Goal: Information Seeking & Learning: Find specific fact

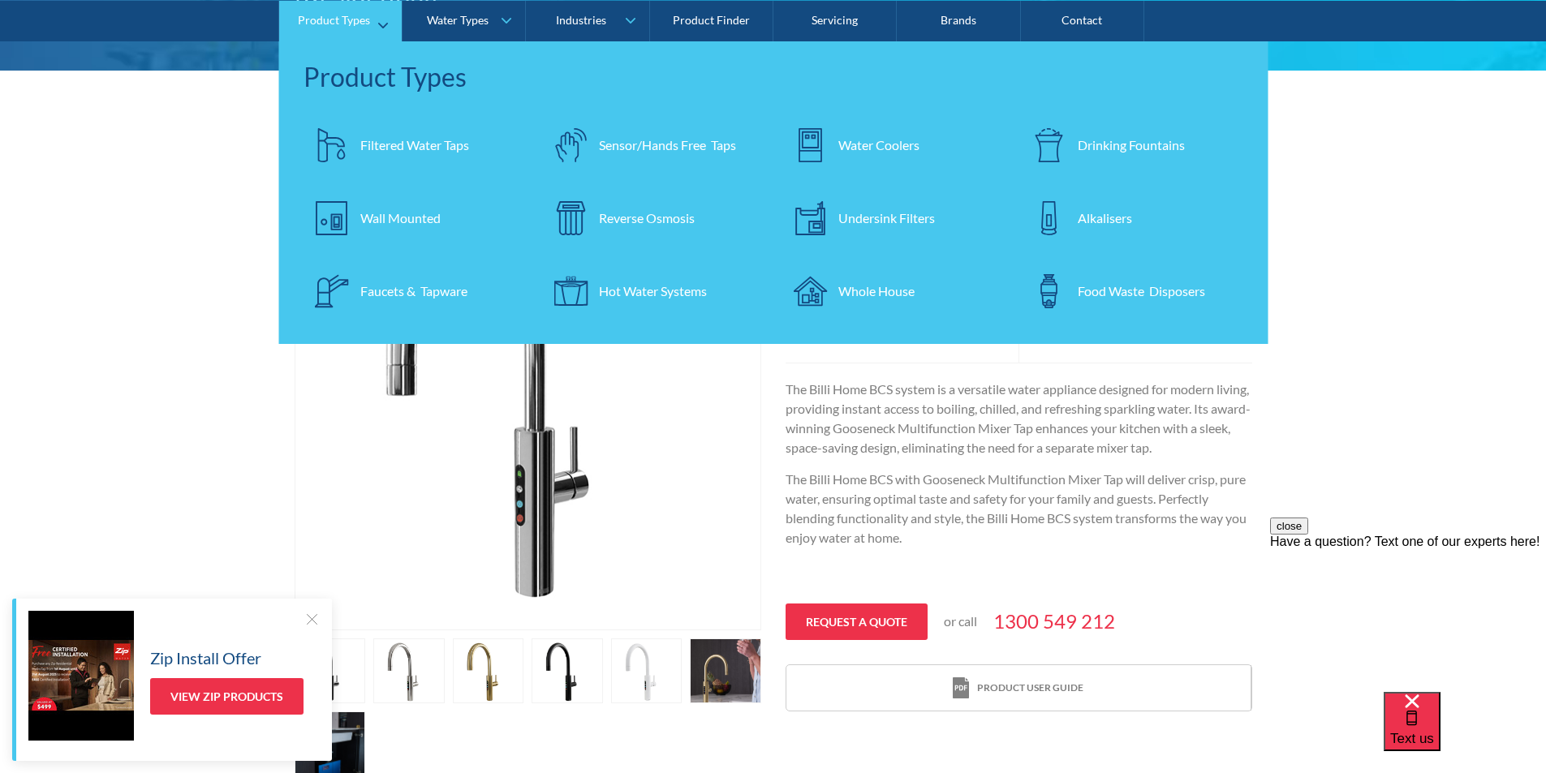
click at [406, 144] on div "Filtered Water Taps" at bounding box center [414, 144] width 109 height 19
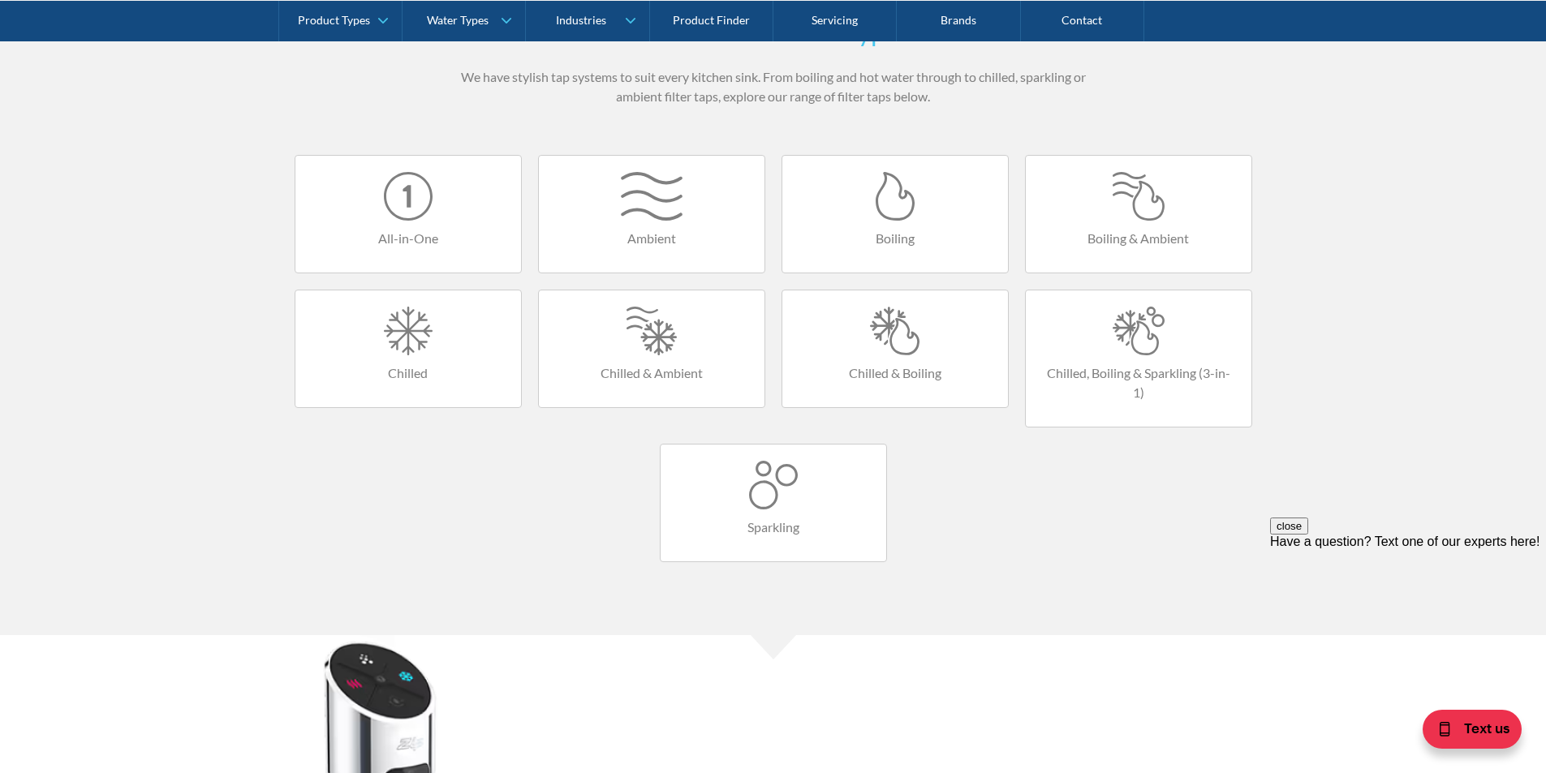
click at [415, 209] on div at bounding box center [408, 196] width 193 height 49
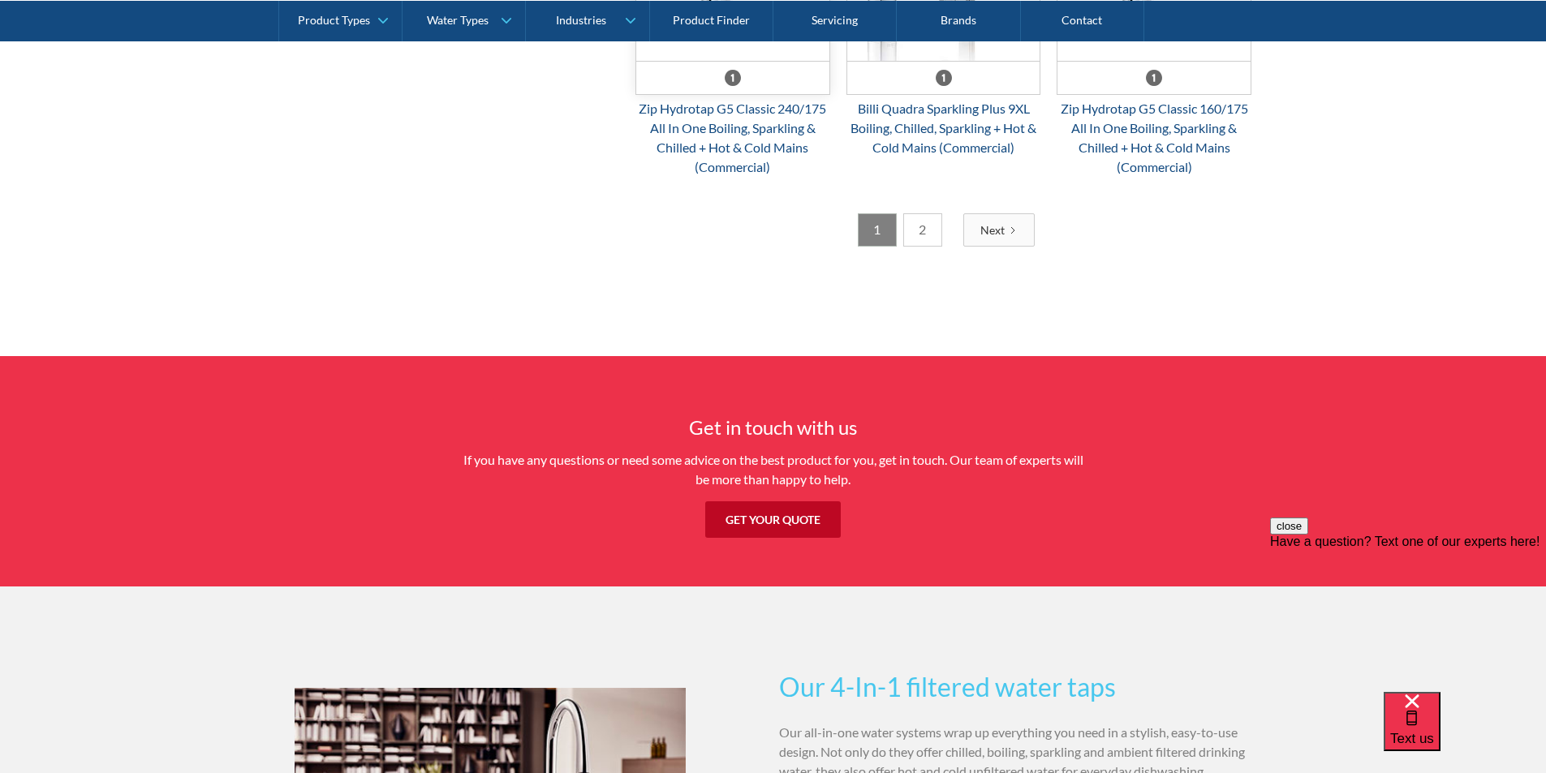
scroll to position [2840, 0]
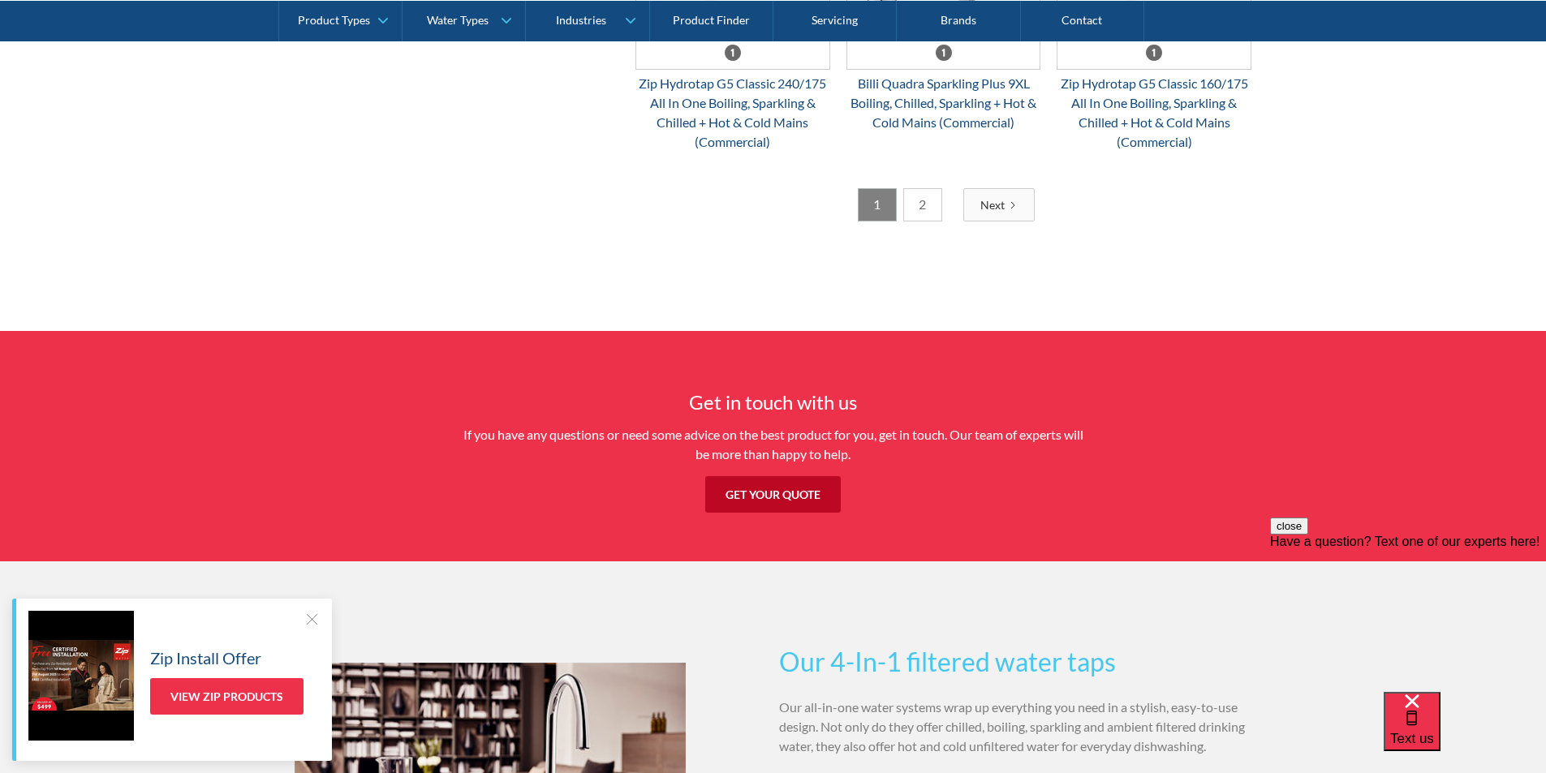
click at [917, 209] on link "2" at bounding box center [922, 204] width 39 height 33
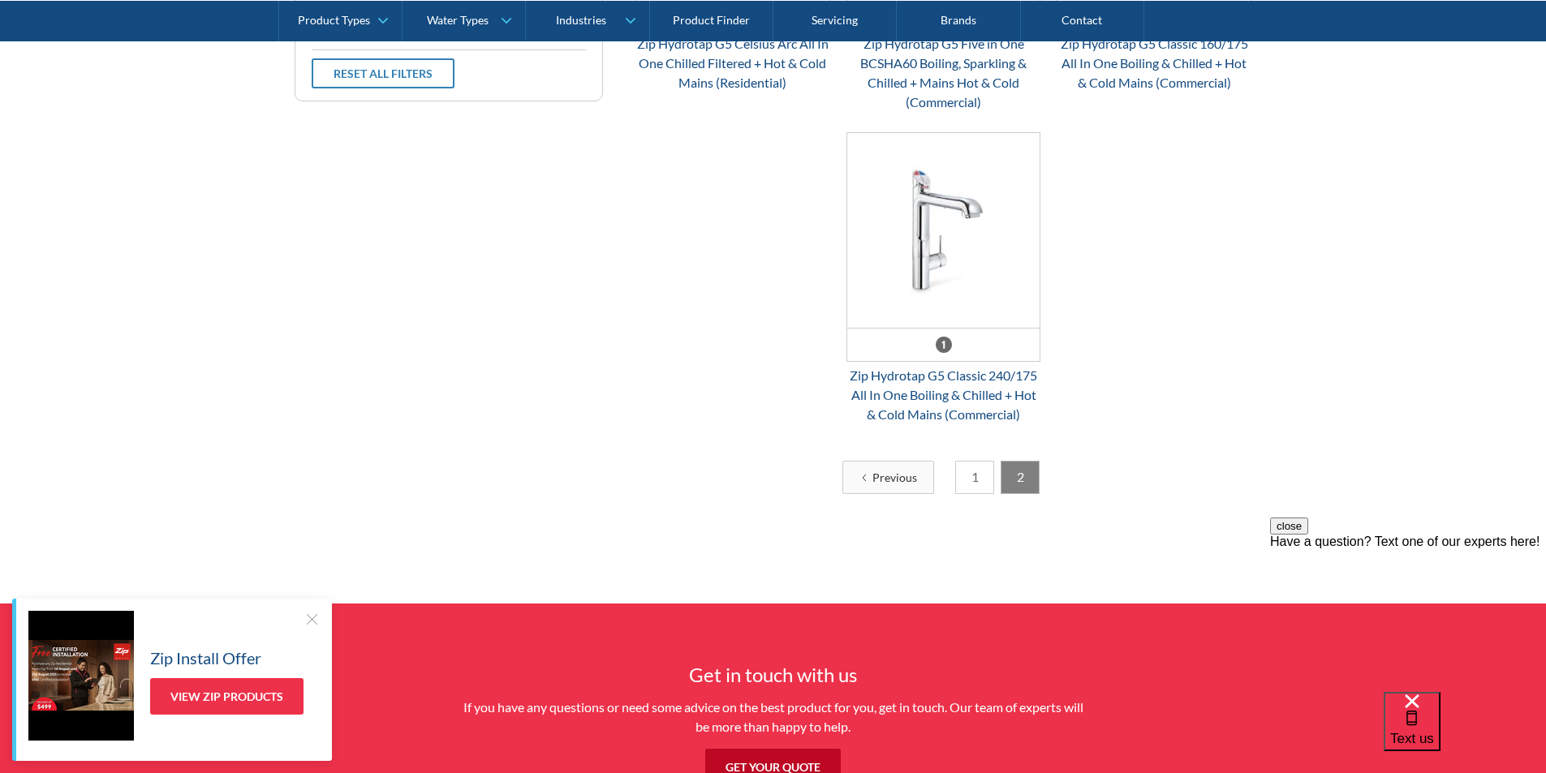
scroll to position [702, 0]
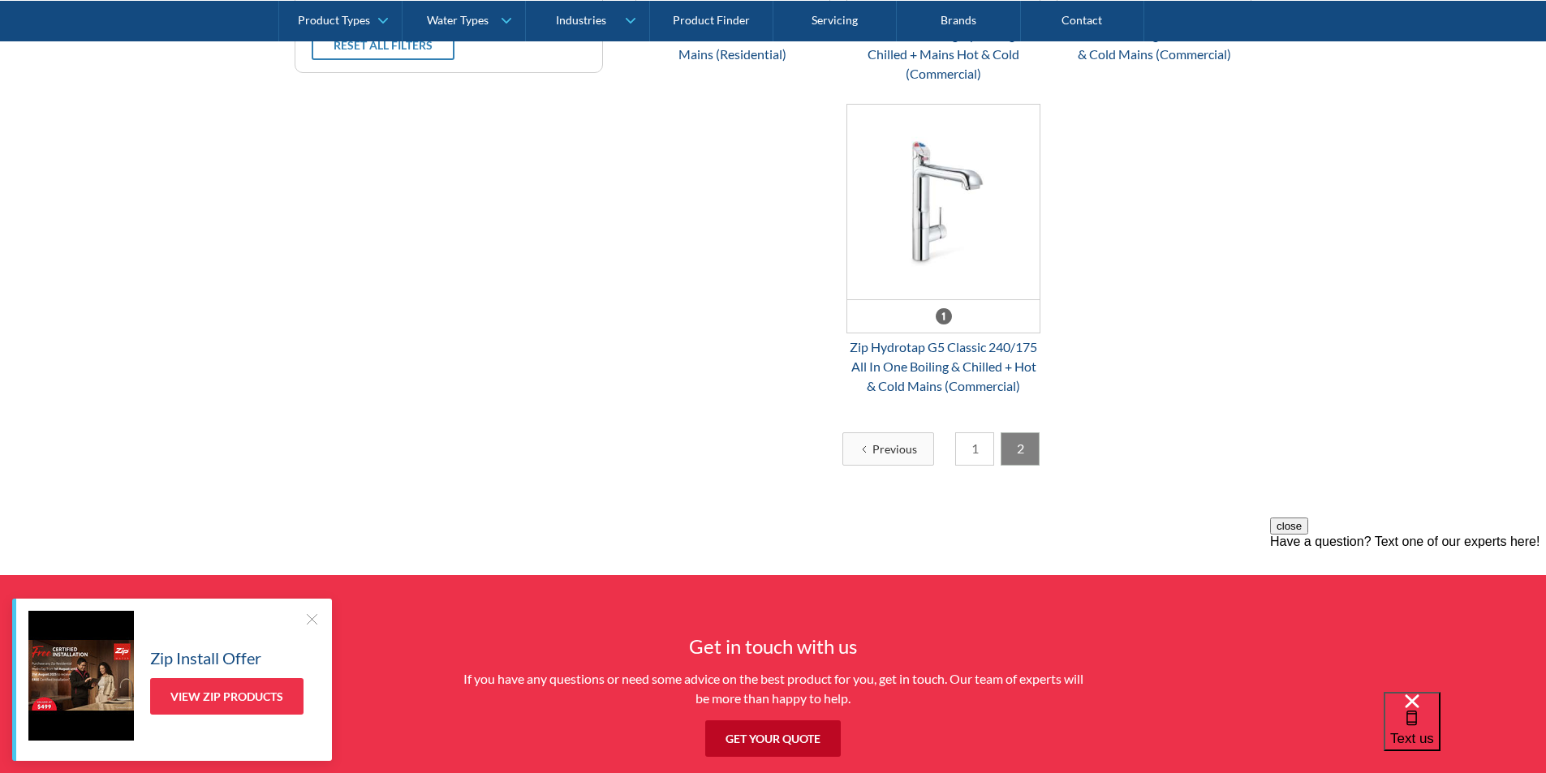
click at [965, 449] on link "1" at bounding box center [974, 449] width 39 height 33
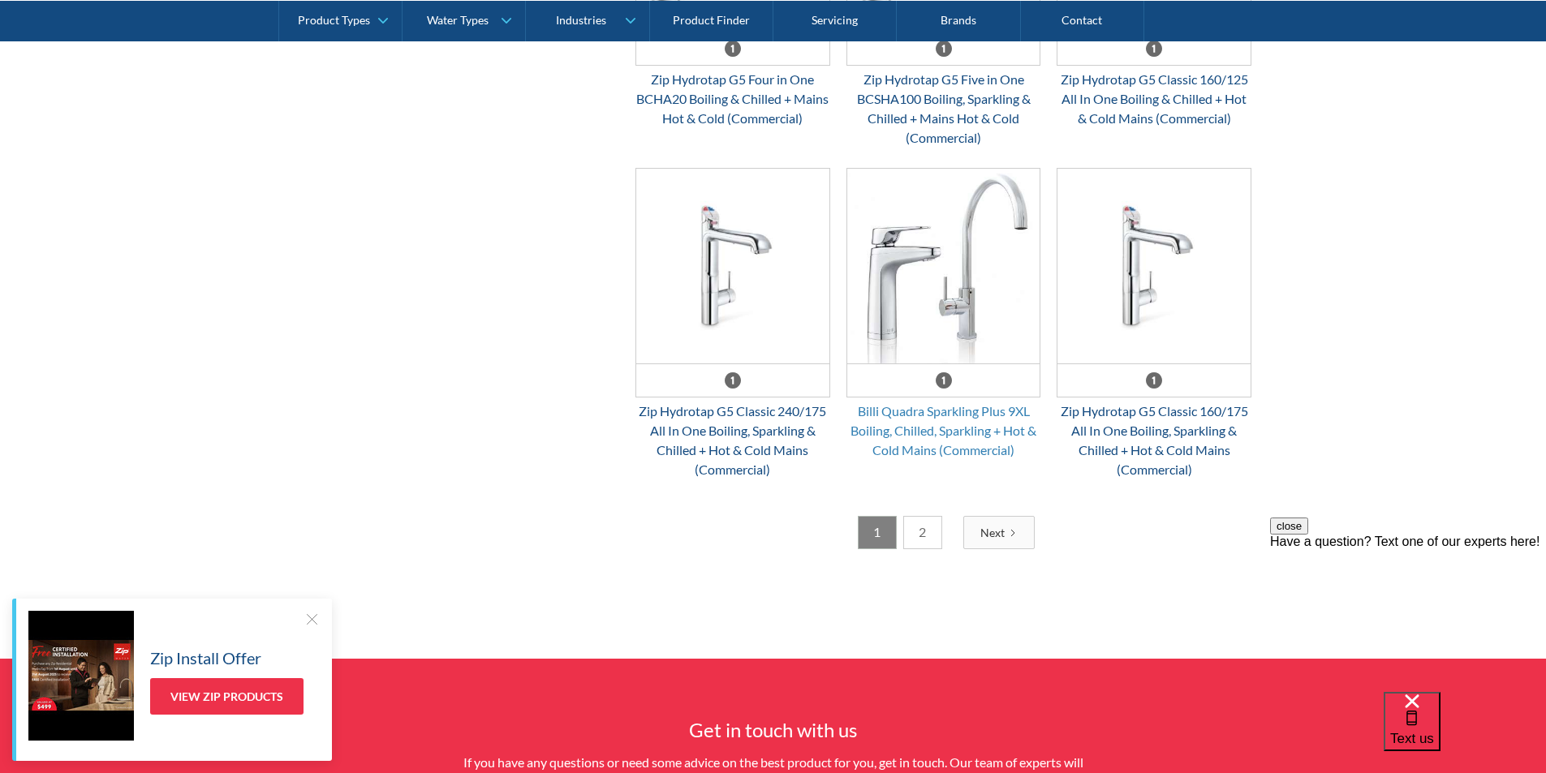
scroll to position [2650, 0]
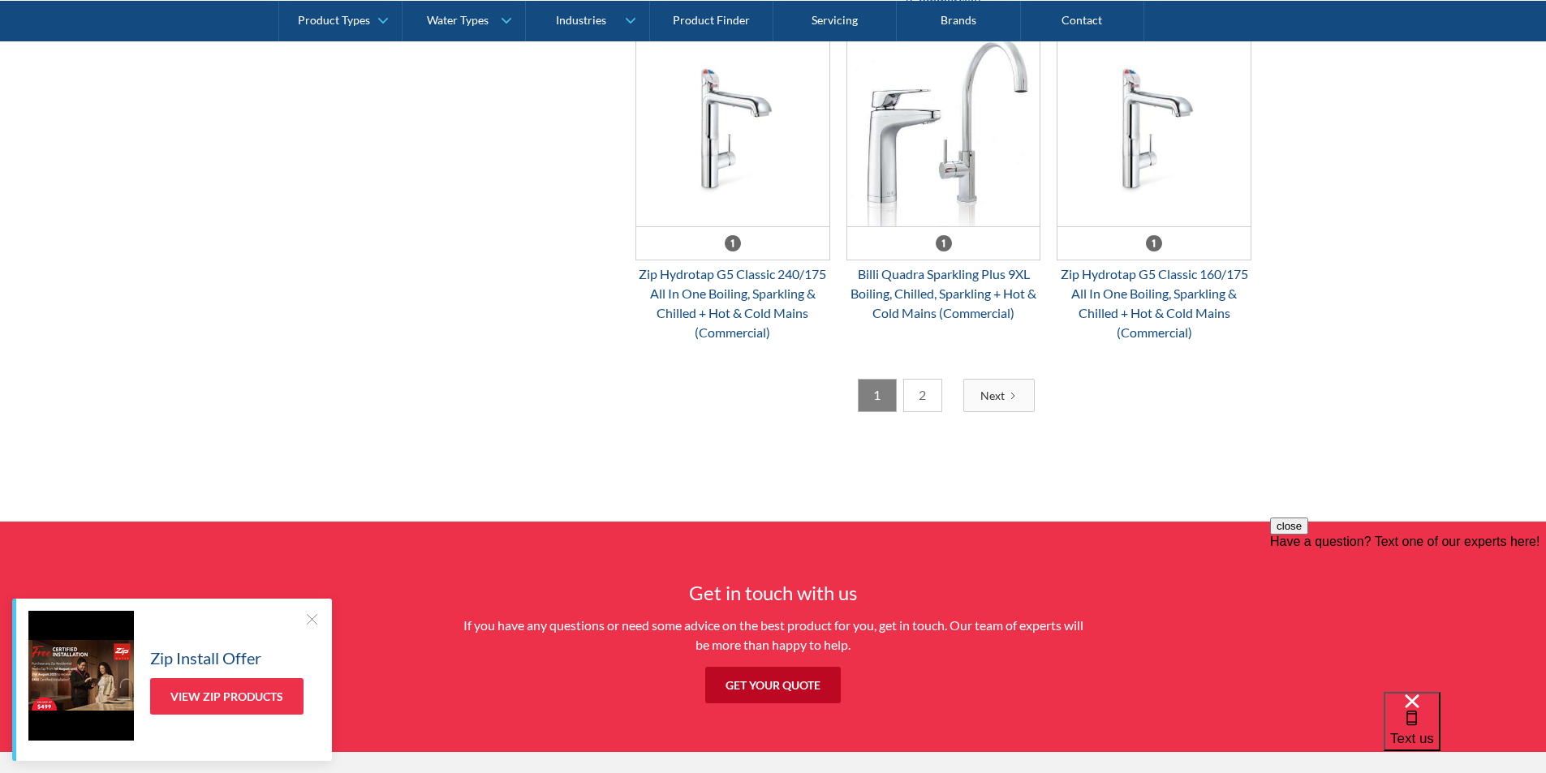
click at [919, 392] on link "2" at bounding box center [922, 395] width 39 height 33
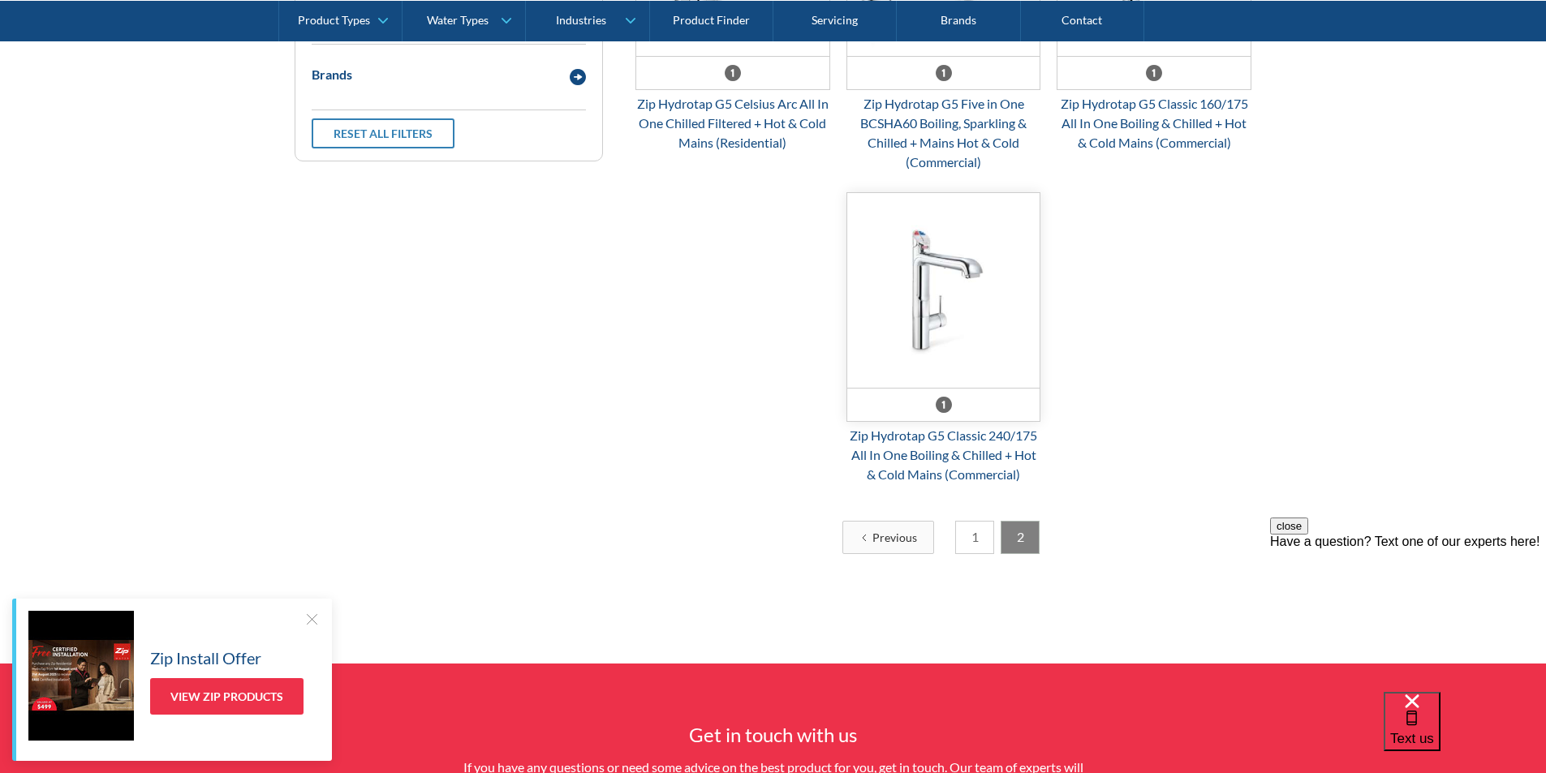
scroll to position [621, 0]
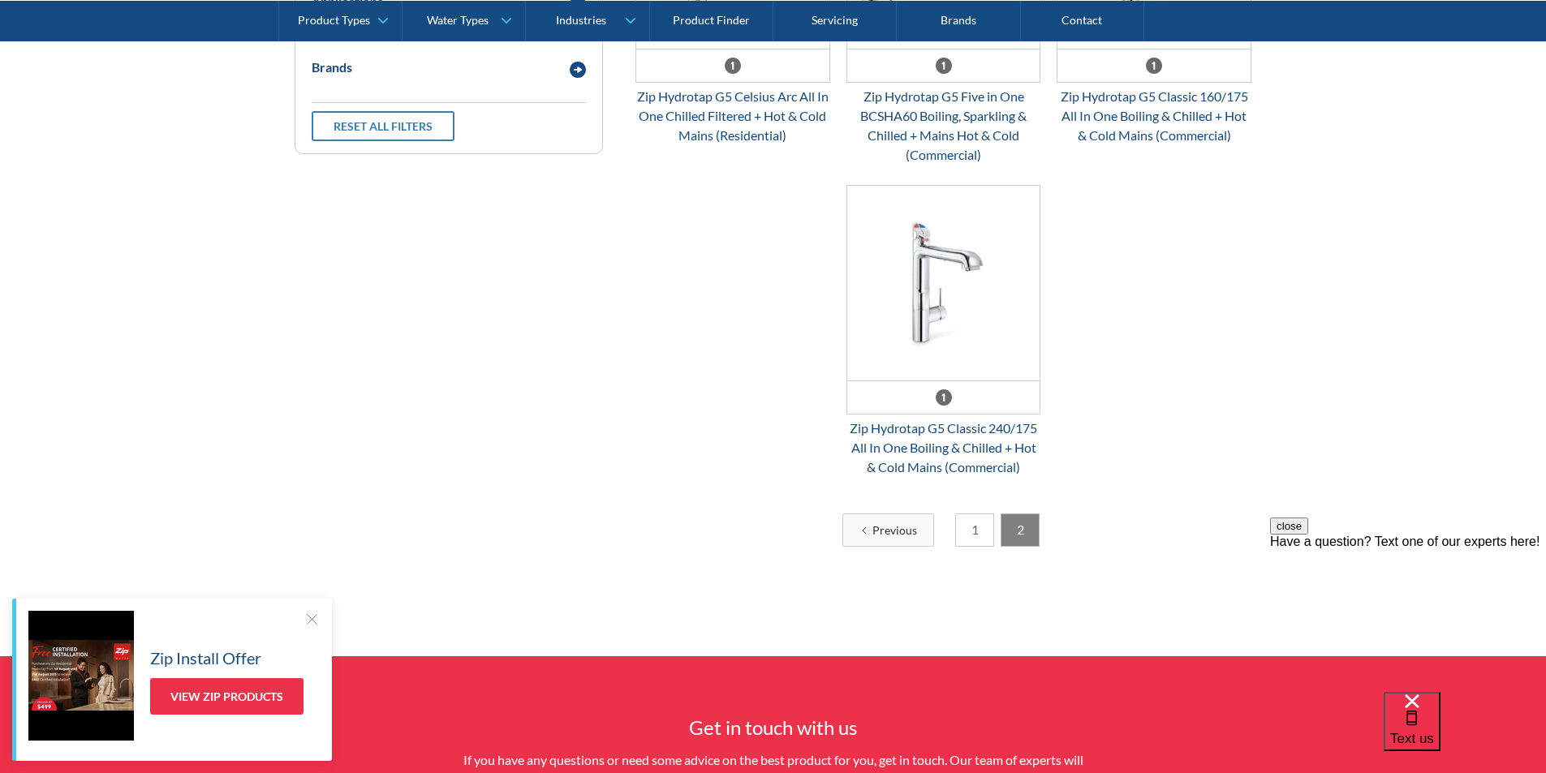
click at [976, 535] on link "1" at bounding box center [974, 530] width 39 height 33
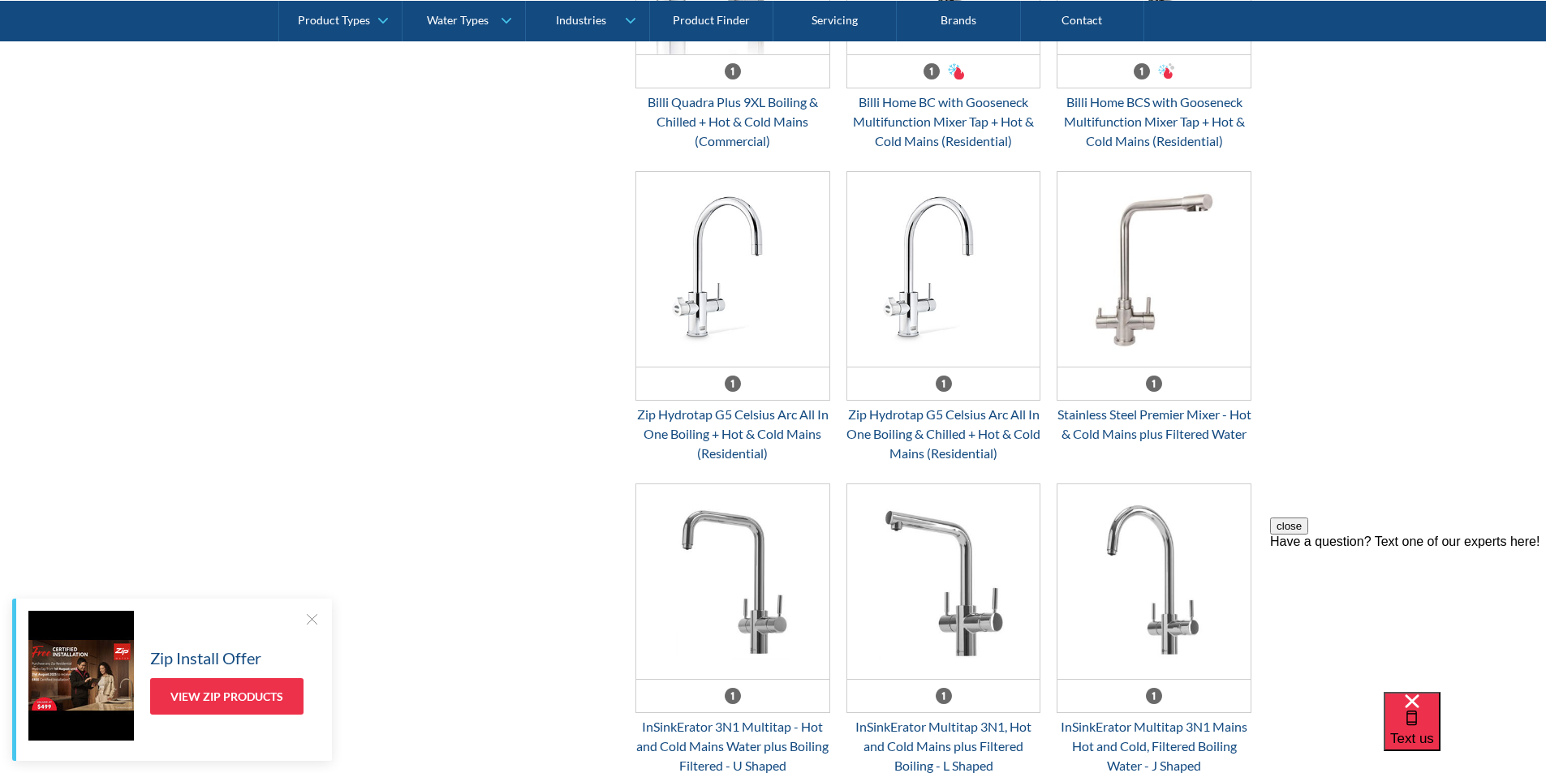
scroll to position [945, 0]
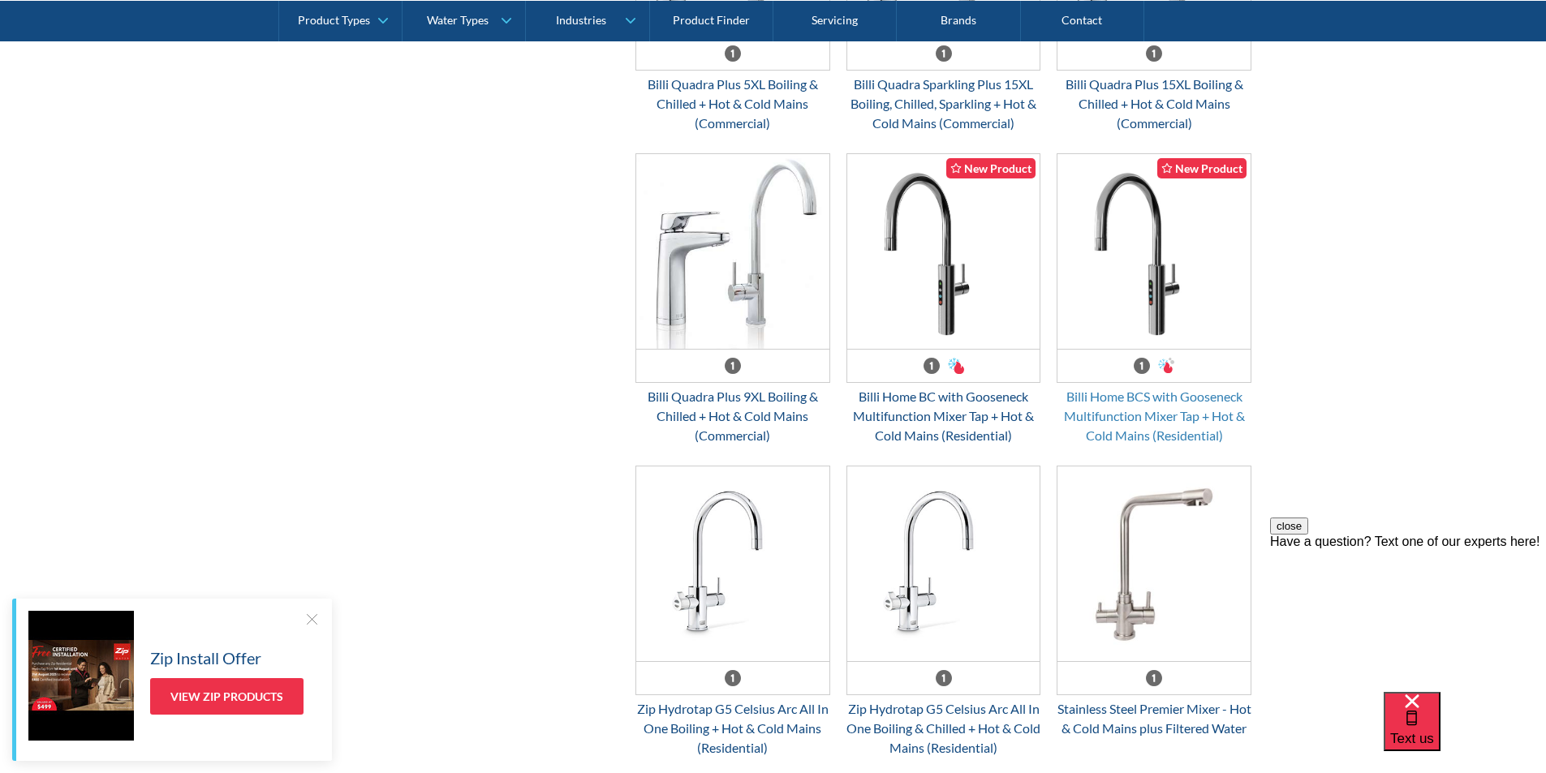
click at [1132, 407] on div "Billi Home BCS with Gooseneck Multifunction Mixer Tap + Hot & Cold Mains (Resid…" at bounding box center [1154, 416] width 195 height 58
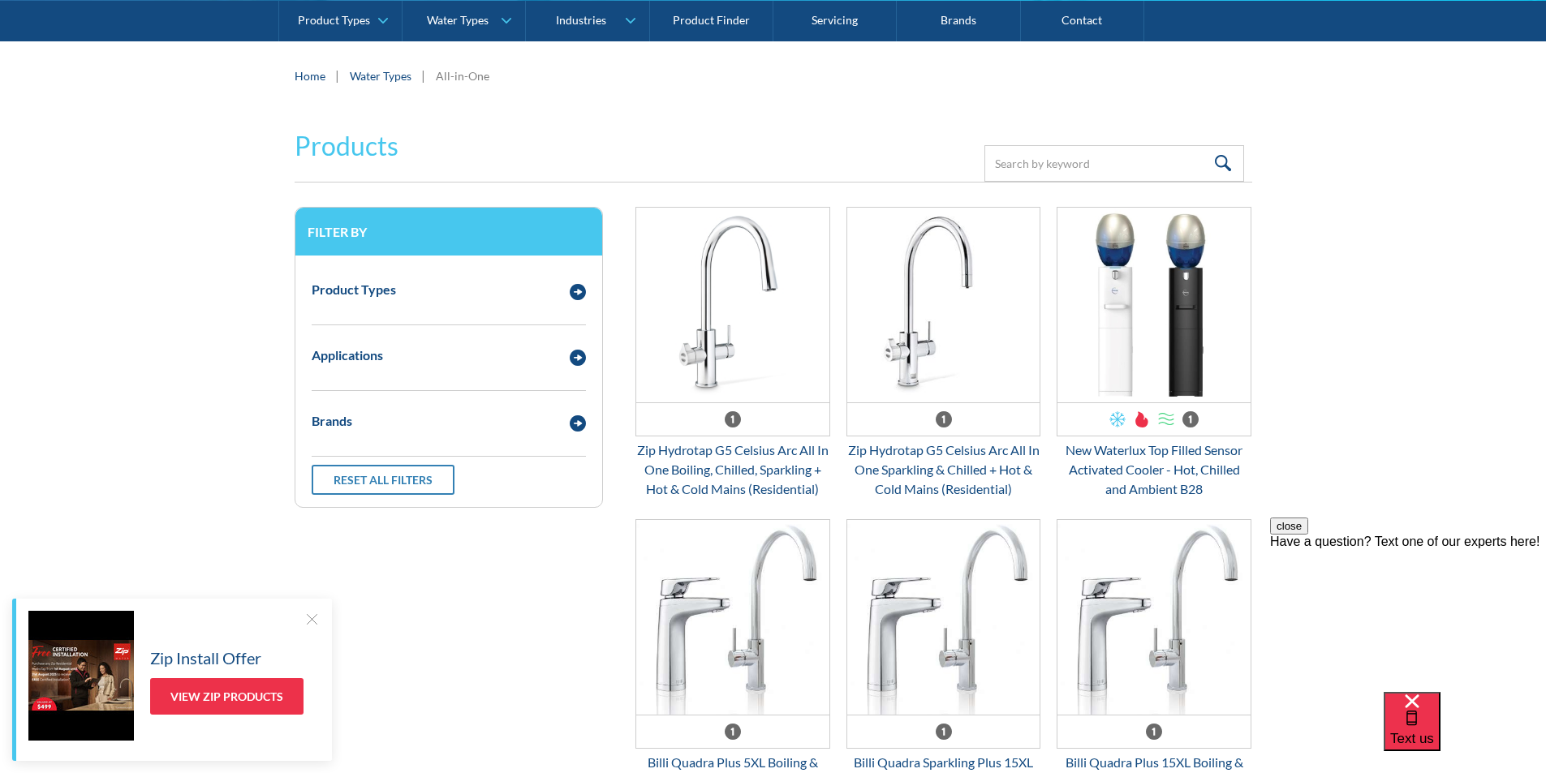
scroll to position [296, 0]
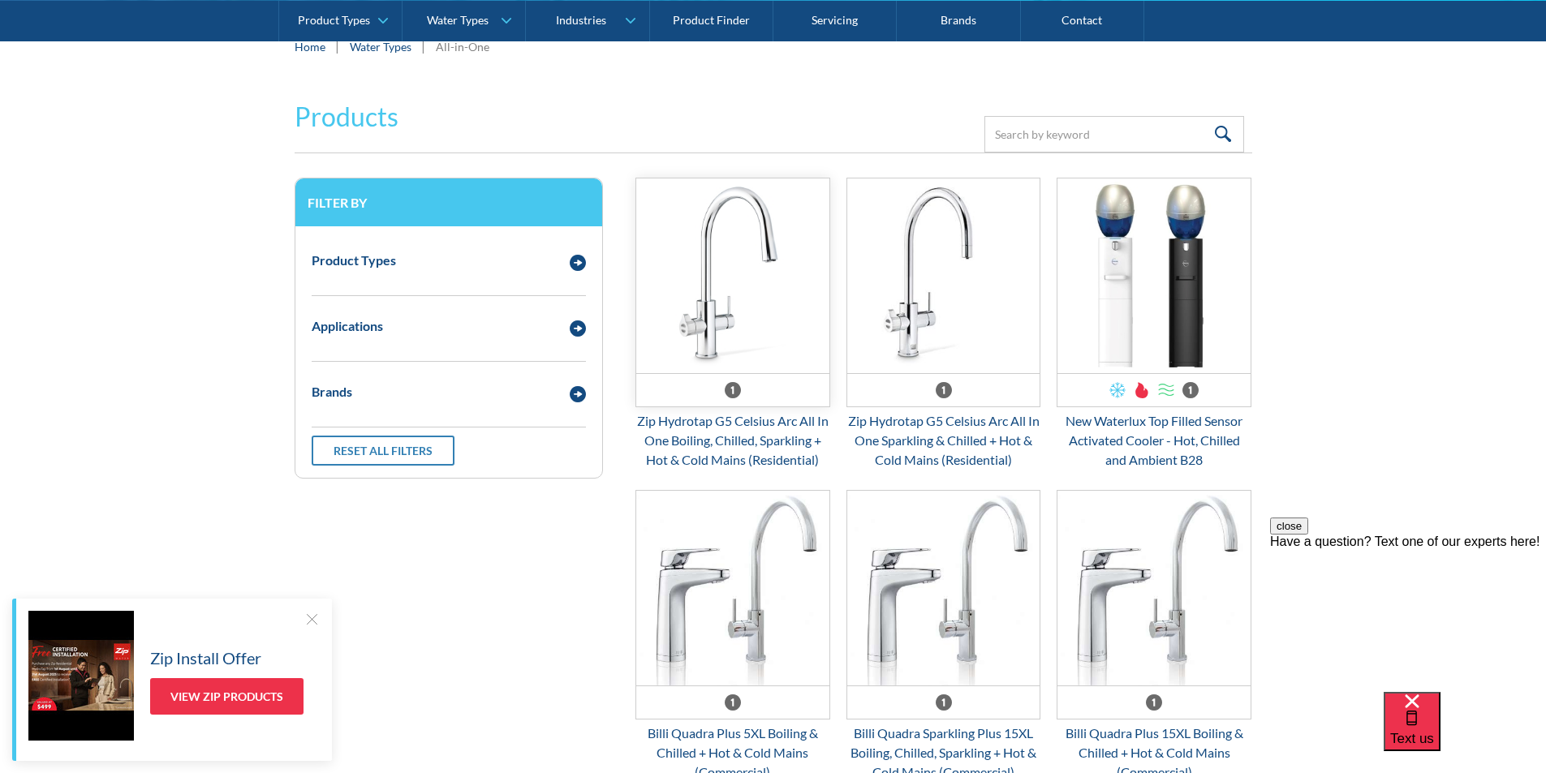
click at [719, 293] on img "Email Form 3" at bounding box center [732, 276] width 193 height 195
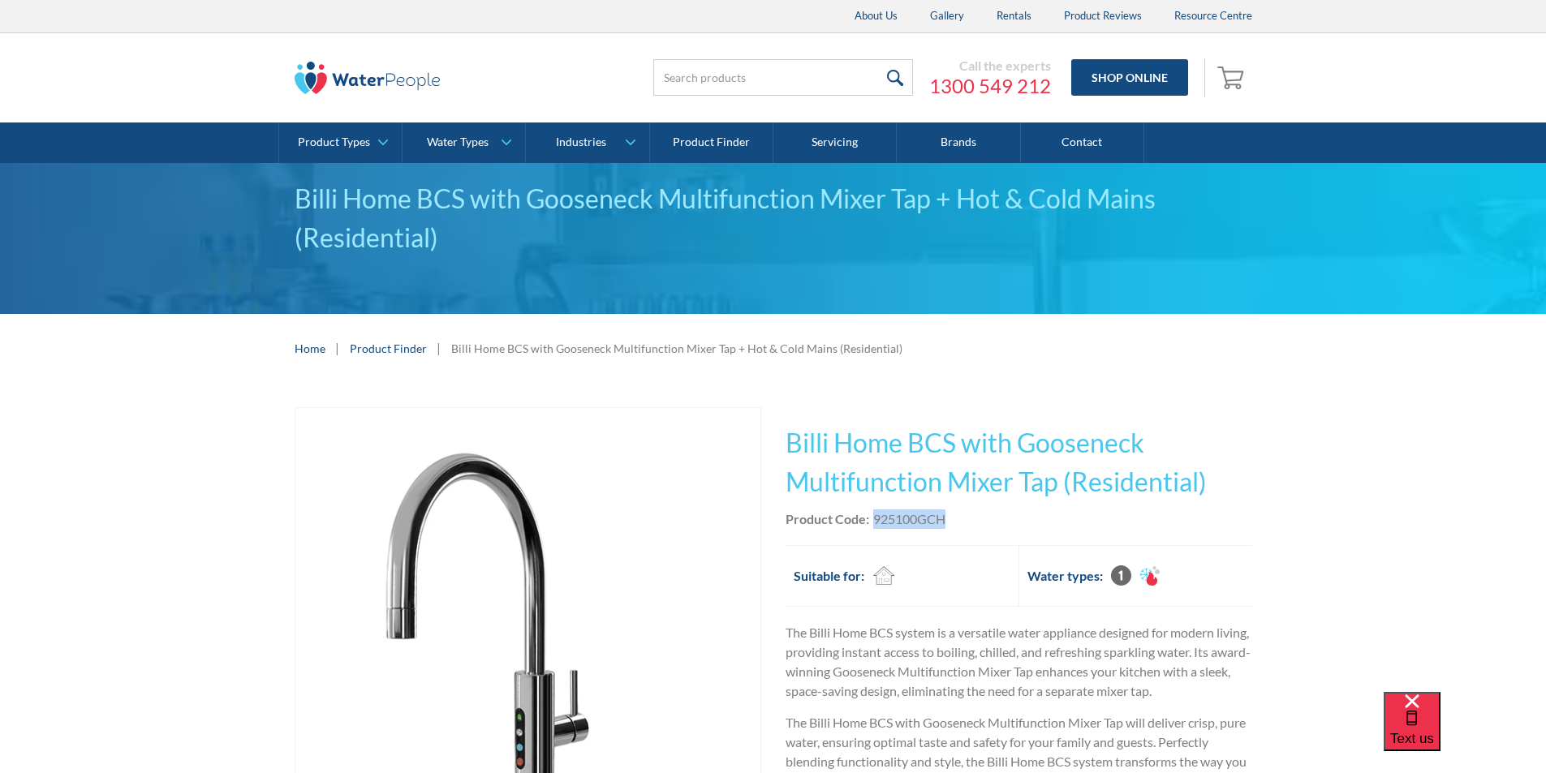
drag, startPoint x: 953, startPoint y: 517, endPoint x: 876, endPoint y: 518, distance: 77.1
click at [876, 518] on div "Product Code: 925100GCH" at bounding box center [1019, 519] width 467 height 19
copy div "925100GCH"
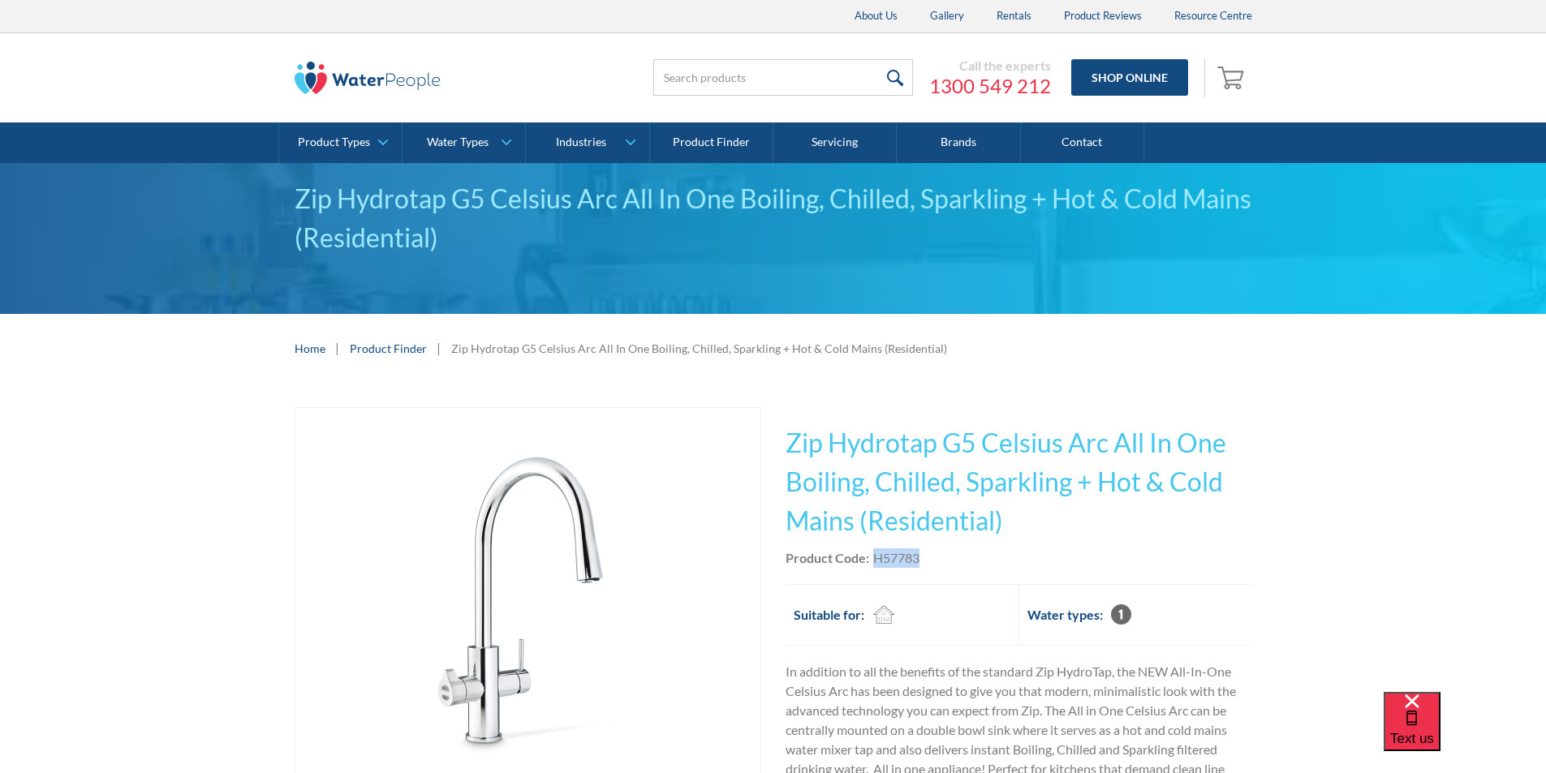
drag, startPoint x: 928, startPoint y: 560, endPoint x: 875, endPoint y: 551, distance: 54.3
click at [875, 551] on div "Product Code: H57783" at bounding box center [1019, 558] width 467 height 19
copy div "H57783"
